Goal: Task Accomplishment & Management: Manage account settings

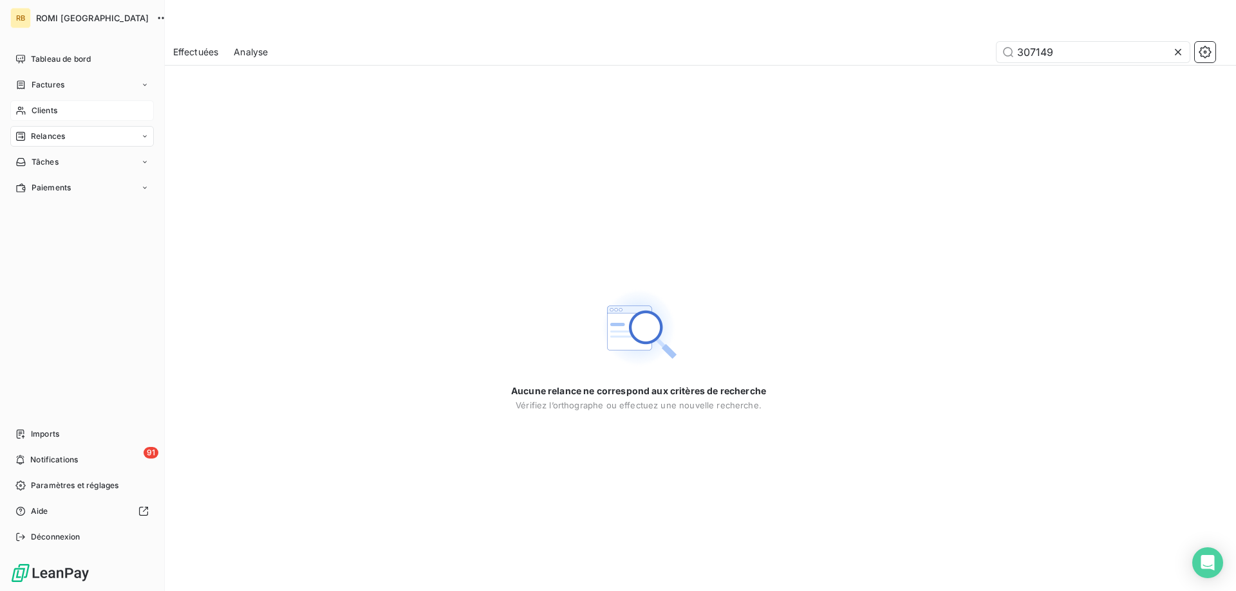
click at [26, 113] on div "Clients" at bounding box center [82, 110] width 144 height 21
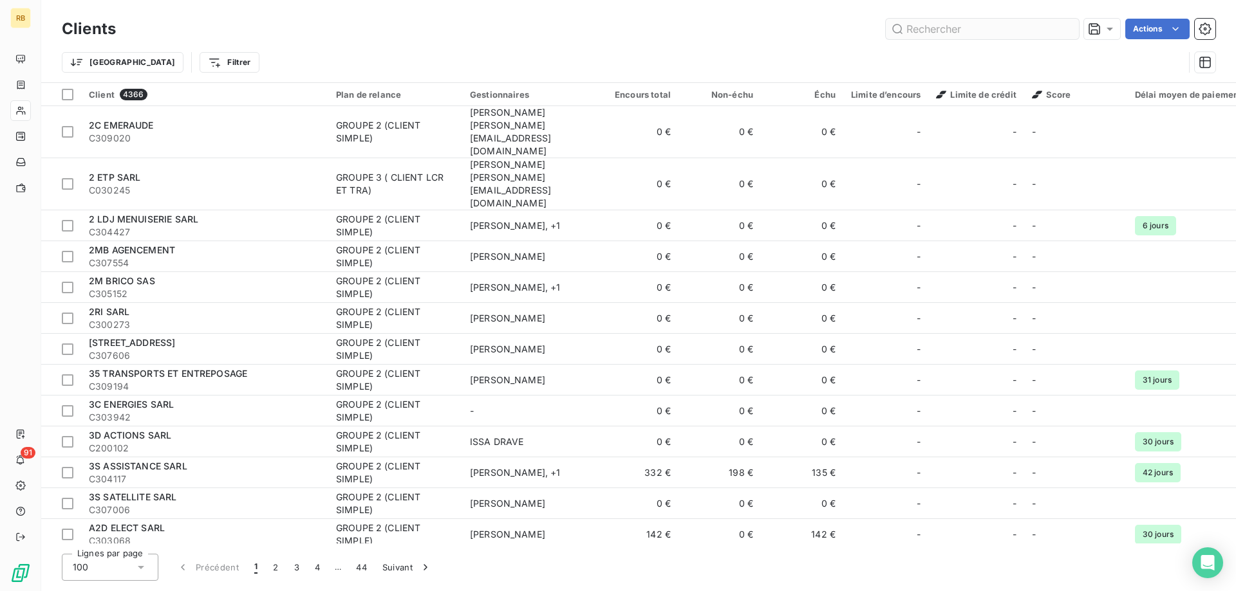
click at [961, 29] on input "text" at bounding box center [982, 29] width 193 height 21
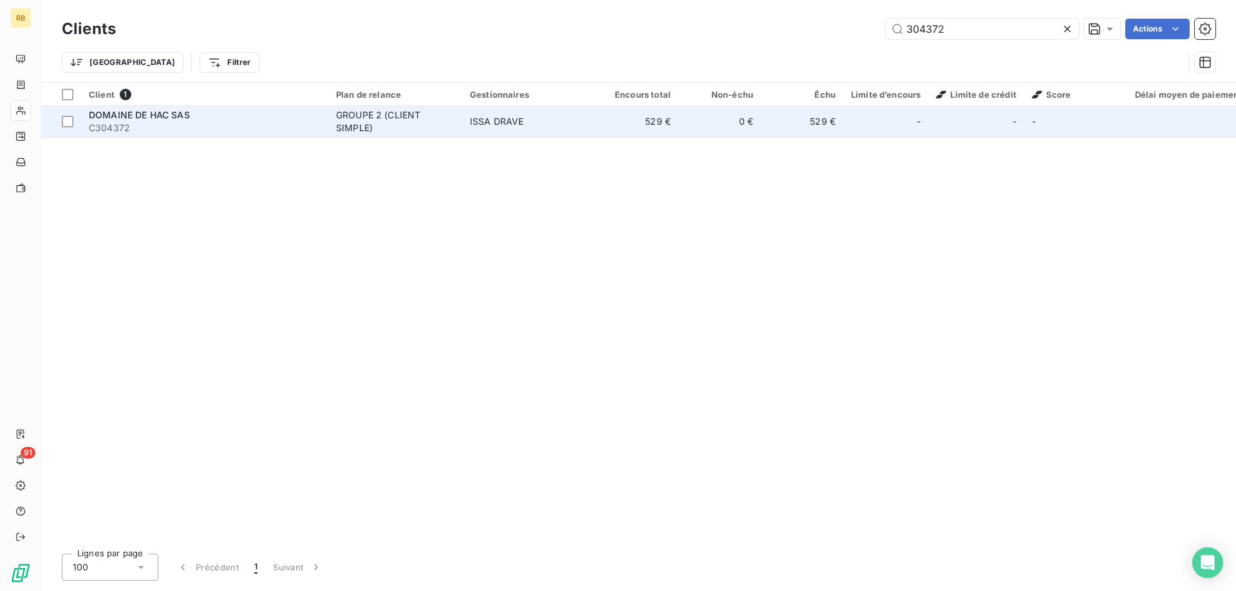
type input "304372"
click at [201, 109] on div "DOMAINE DE HAC SAS" at bounding box center [205, 115] width 232 height 13
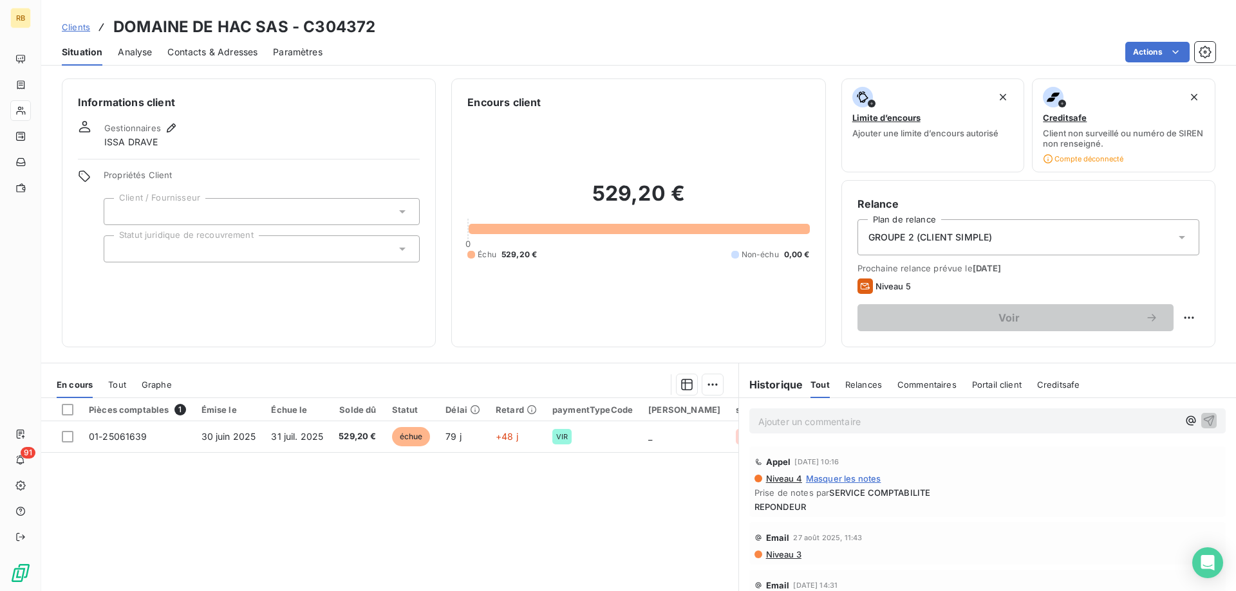
click at [797, 423] on p "Ajouter un commentaire ﻿" at bounding box center [968, 422] width 420 height 16
click at [944, 422] on span "on refait le point svp, rappel moi" at bounding box center [888, 420] width 139 height 11
click at [1069, 426] on p "﻿ @ ISSA DRAVE ﻿ on refait le point svp, rappelle moi" at bounding box center [968, 421] width 420 height 15
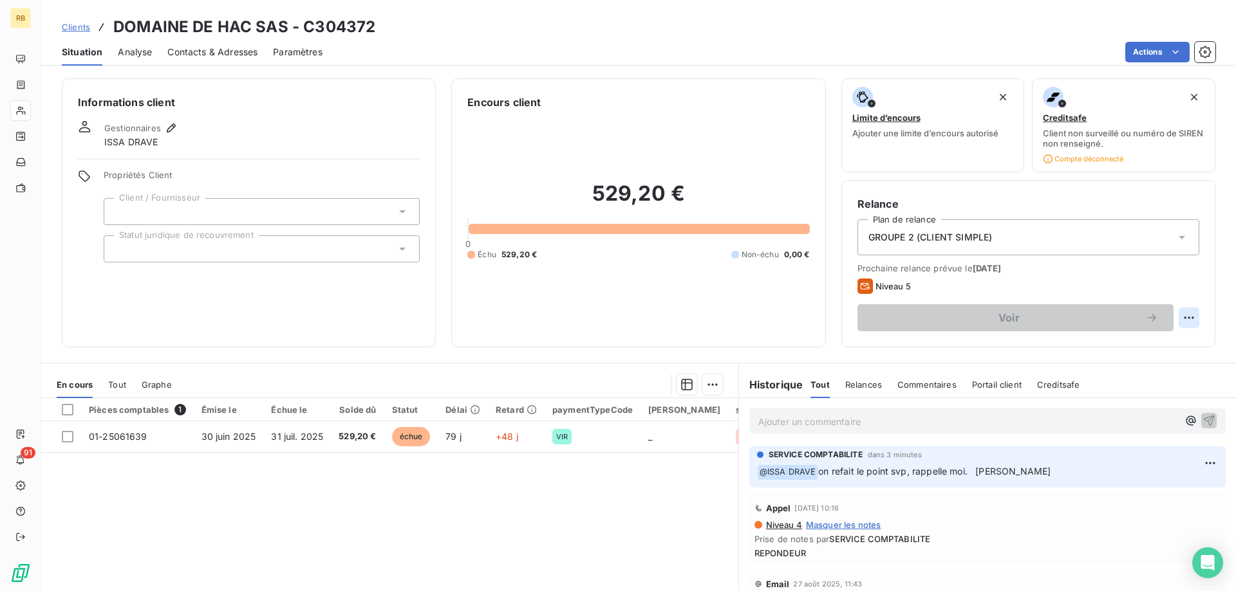
click at [1195, 314] on html "RB 91 Clients DOMAINE DE HAC SAS - C304372 Situation Analyse Contacts & Adresse…" at bounding box center [618, 295] width 1236 height 591
click at [1180, 344] on div "Replanifier cette action" at bounding box center [1135, 346] width 115 height 21
select select "8"
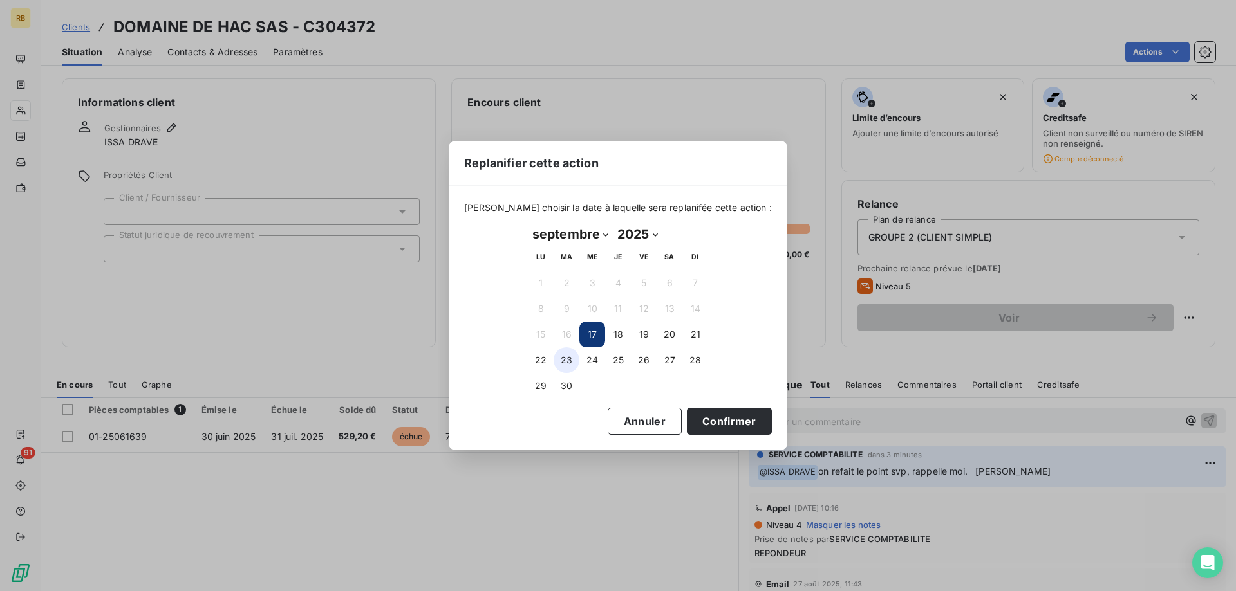
click at [569, 366] on button "23" at bounding box center [567, 361] width 26 height 26
click at [593, 361] on button "24" at bounding box center [592, 361] width 26 height 26
click at [733, 421] on button "Confirmer" at bounding box center [729, 421] width 85 height 27
